Goal: Transaction & Acquisition: Book appointment/travel/reservation

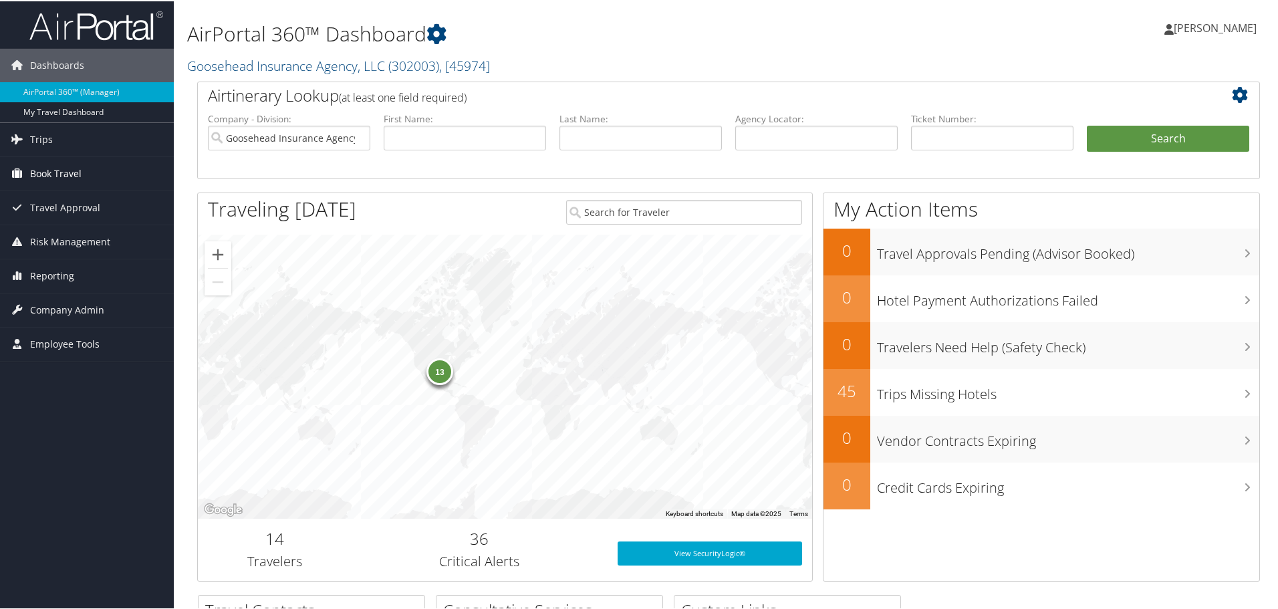
click at [74, 173] on span "Book Travel" at bounding box center [55, 172] width 51 height 33
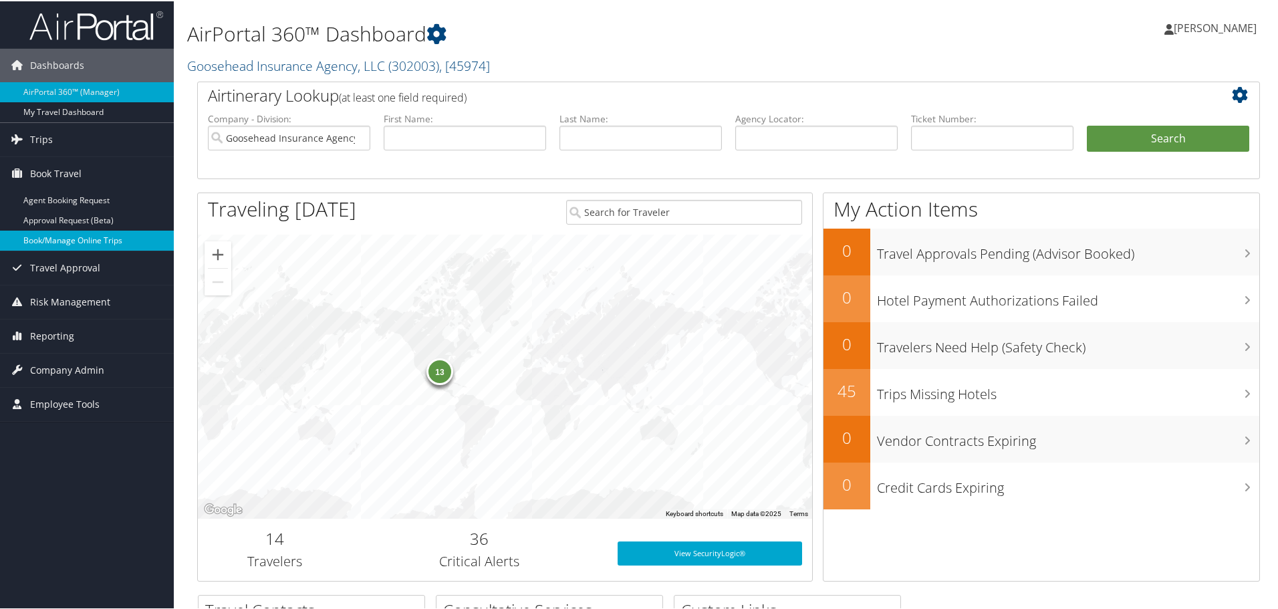
click at [81, 233] on link "Book/Manage Online Trips" at bounding box center [87, 239] width 174 height 20
click at [90, 233] on link "Book/Manage Online Trips" at bounding box center [87, 239] width 174 height 20
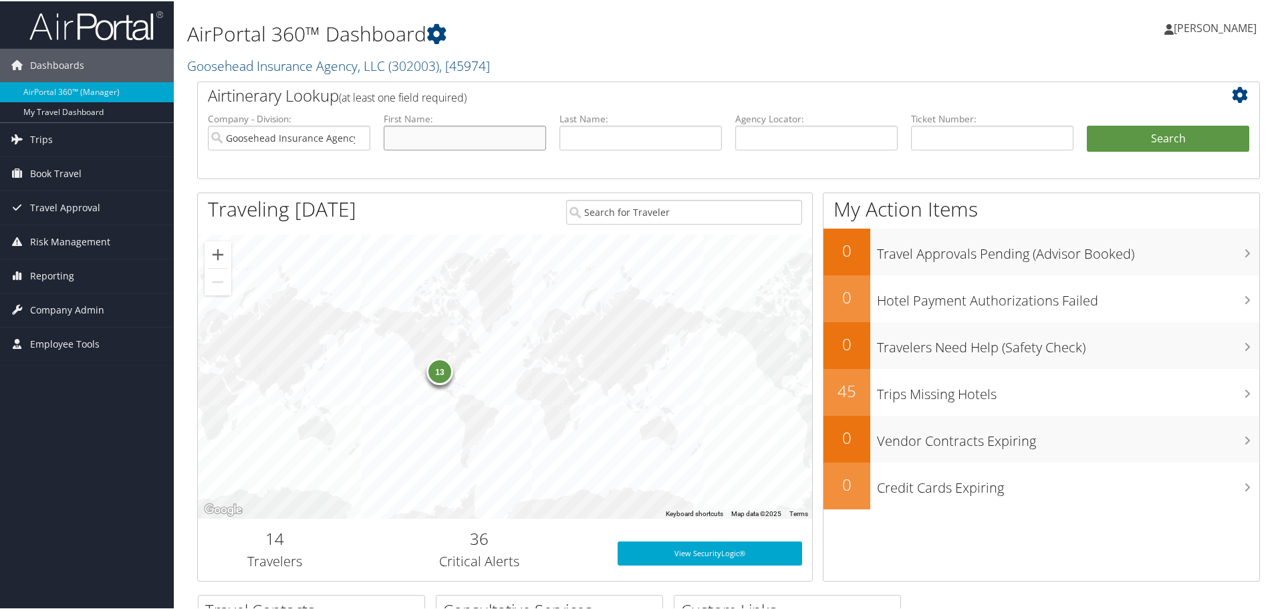
click at [422, 138] on input "text" at bounding box center [465, 136] width 162 height 25
click at [107, 180] on link "Book Travel" at bounding box center [87, 172] width 174 height 33
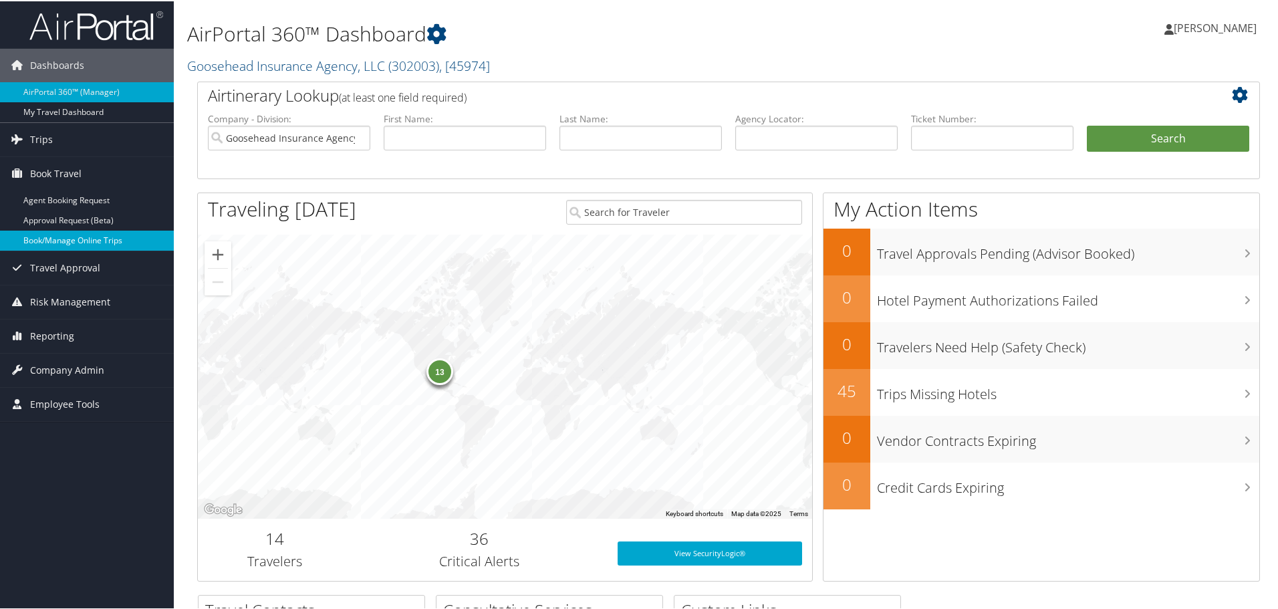
click at [80, 241] on link "Book/Manage Online Trips" at bounding box center [87, 239] width 174 height 20
